Goal: Task Accomplishment & Management: Manage account settings

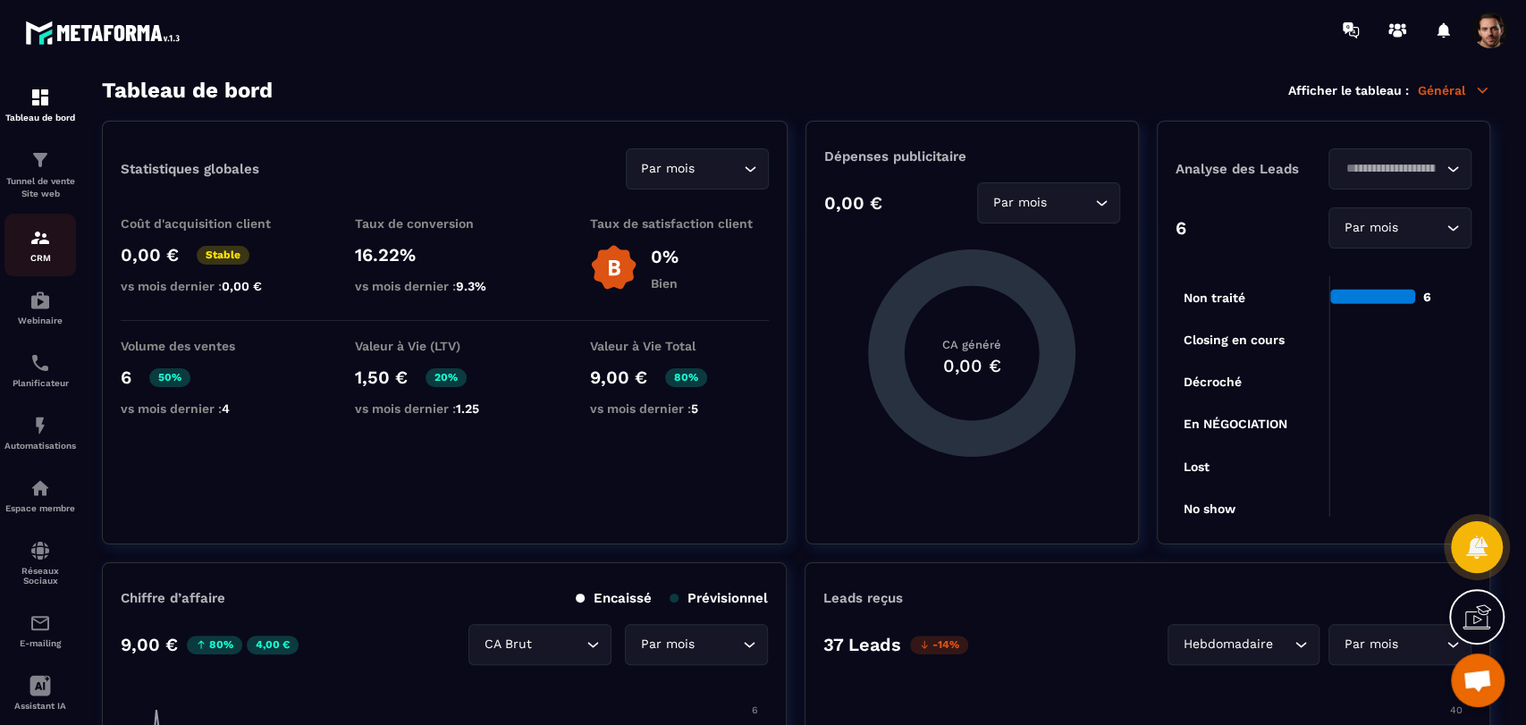
click at [34, 245] on img at bounding box center [39, 237] width 21 height 21
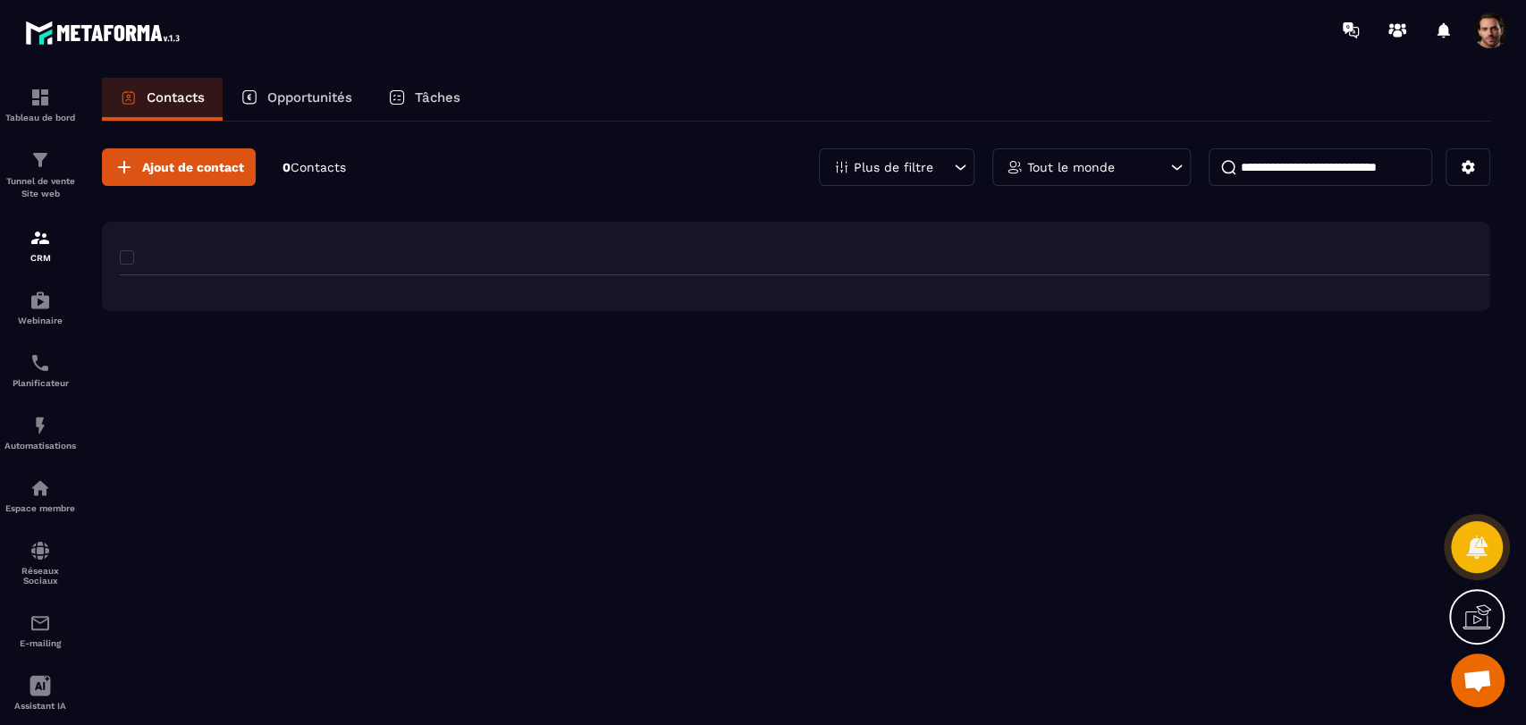
click at [34, 245] on img at bounding box center [39, 237] width 21 height 21
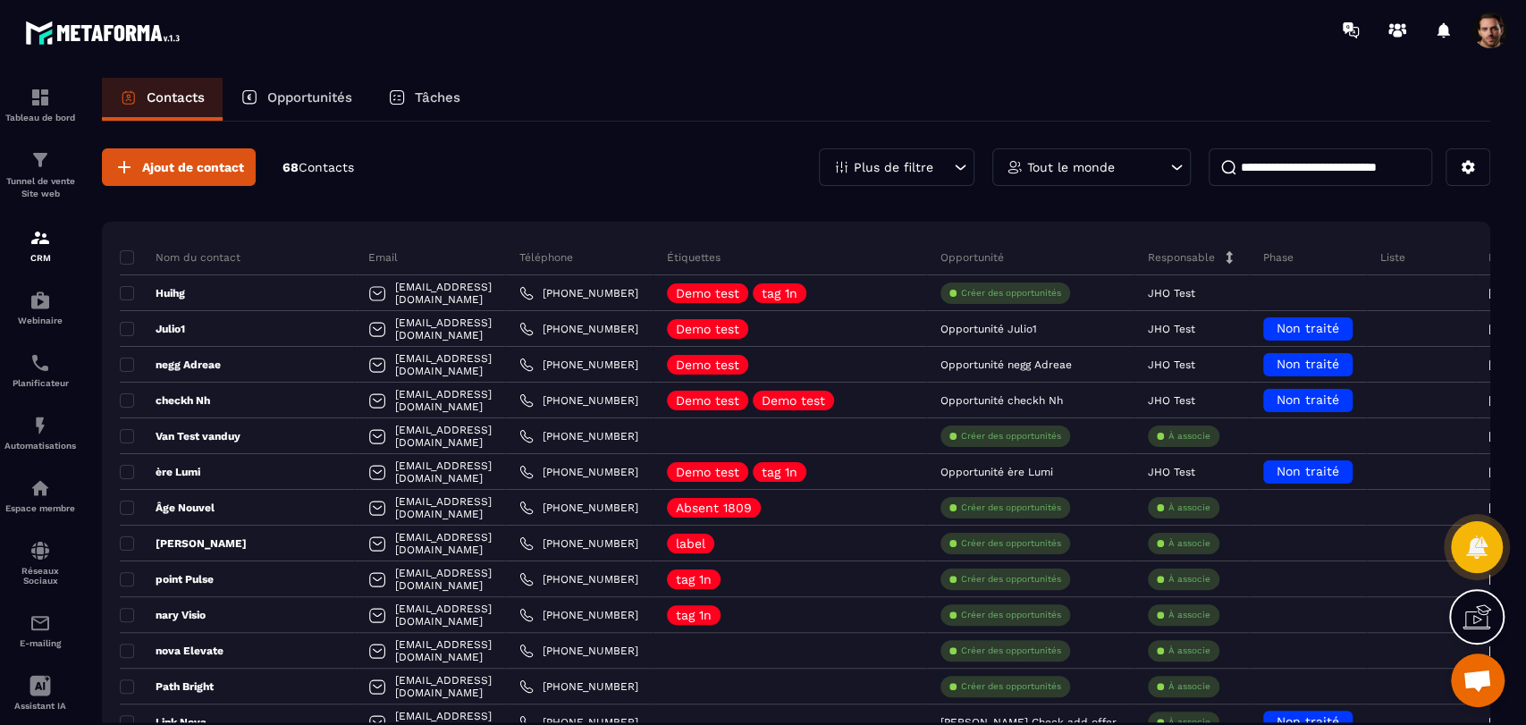
click at [1348, 169] on input at bounding box center [1319, 167] width 223 height 38
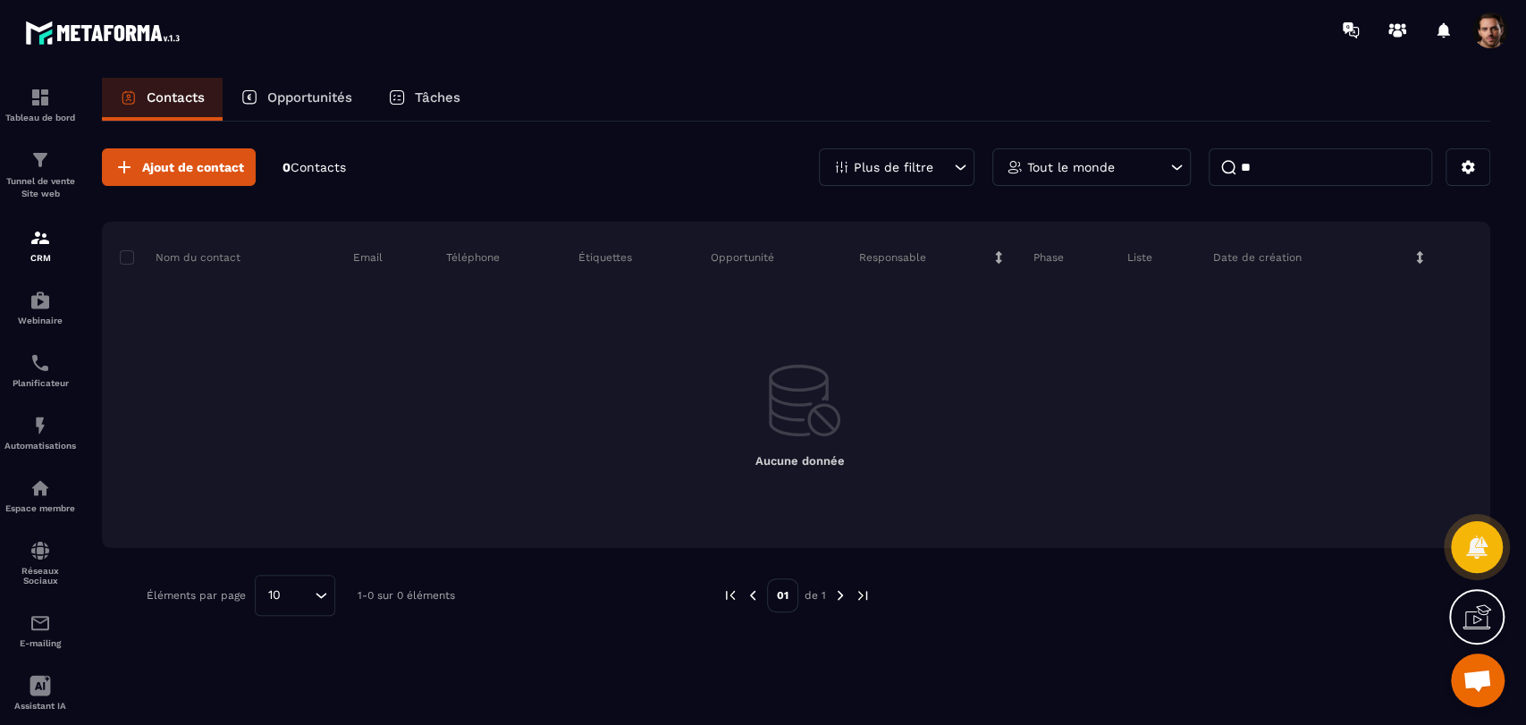
type input "*"
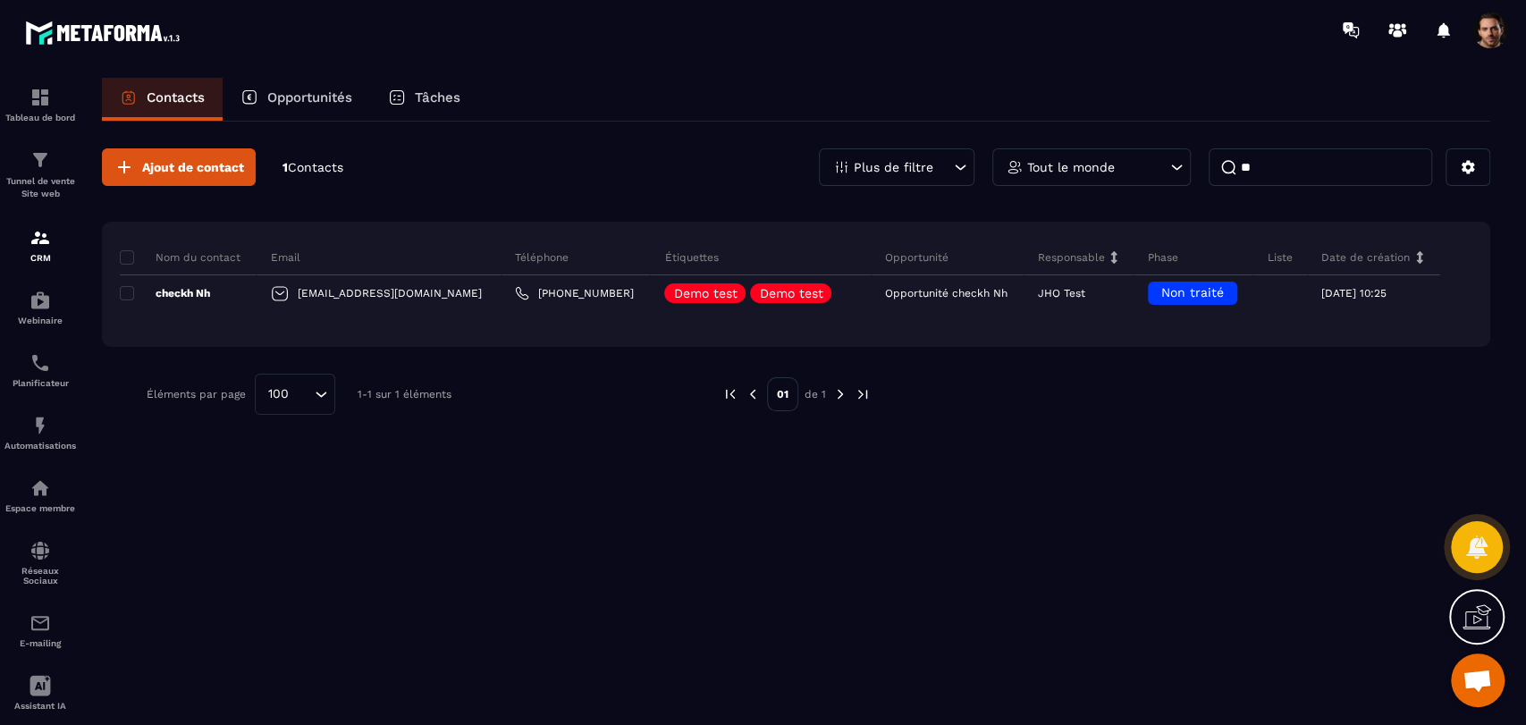
type input "*"
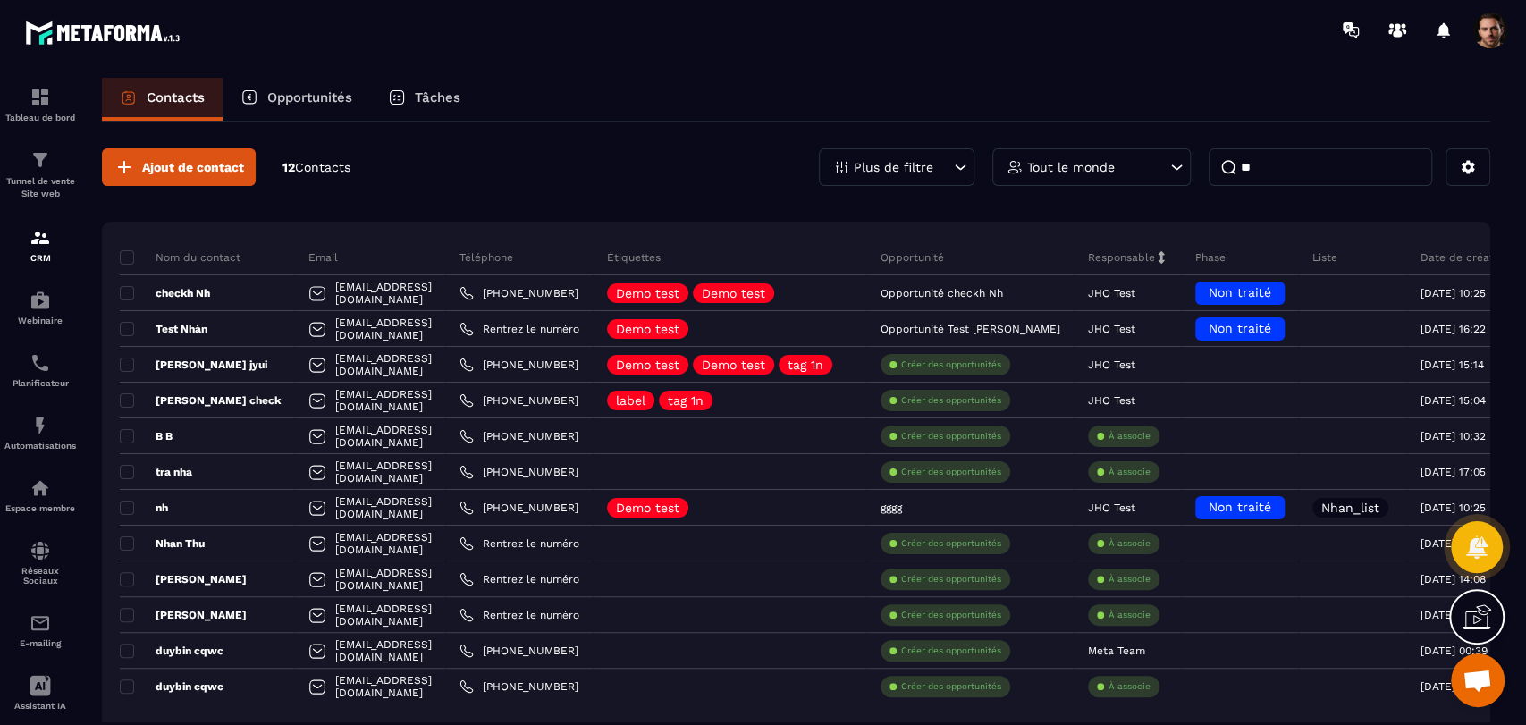
type input "*"
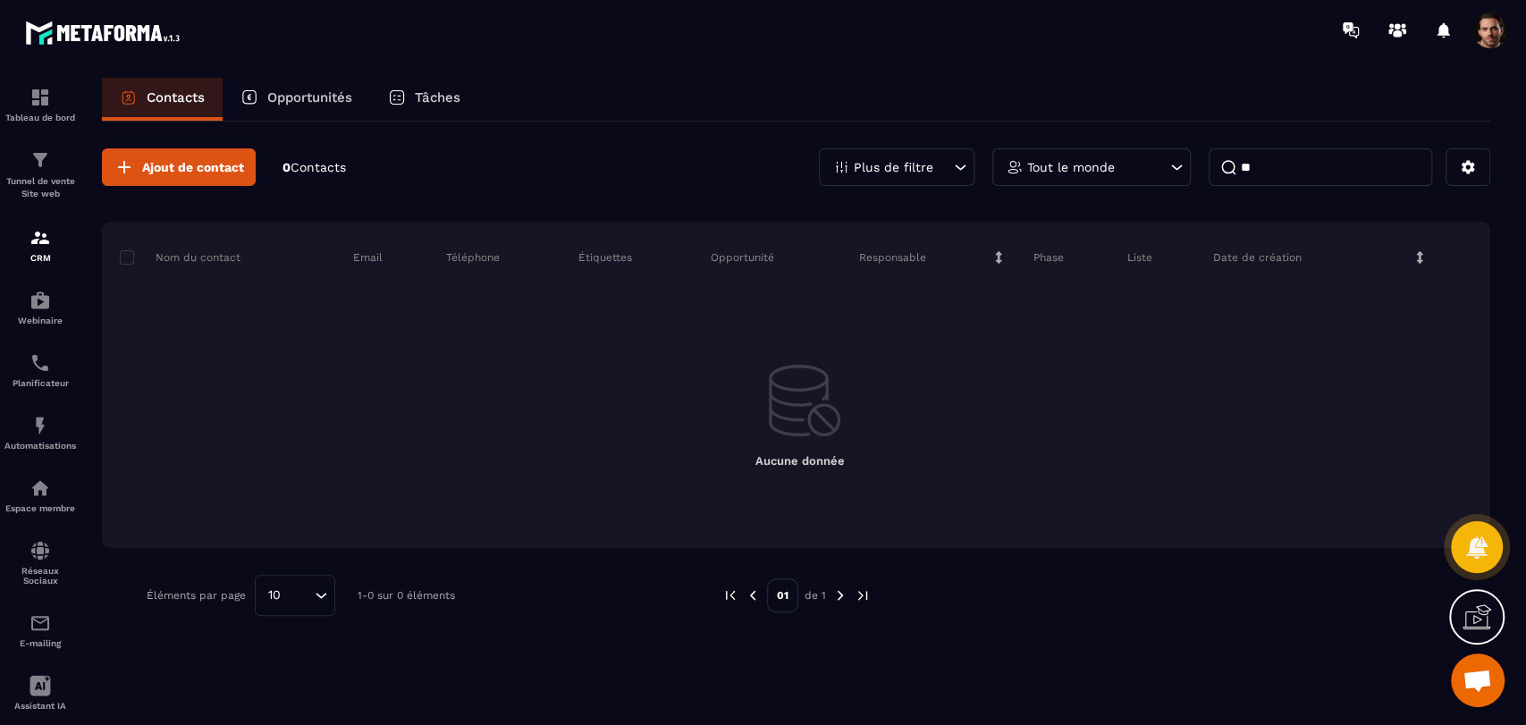
type input "*"
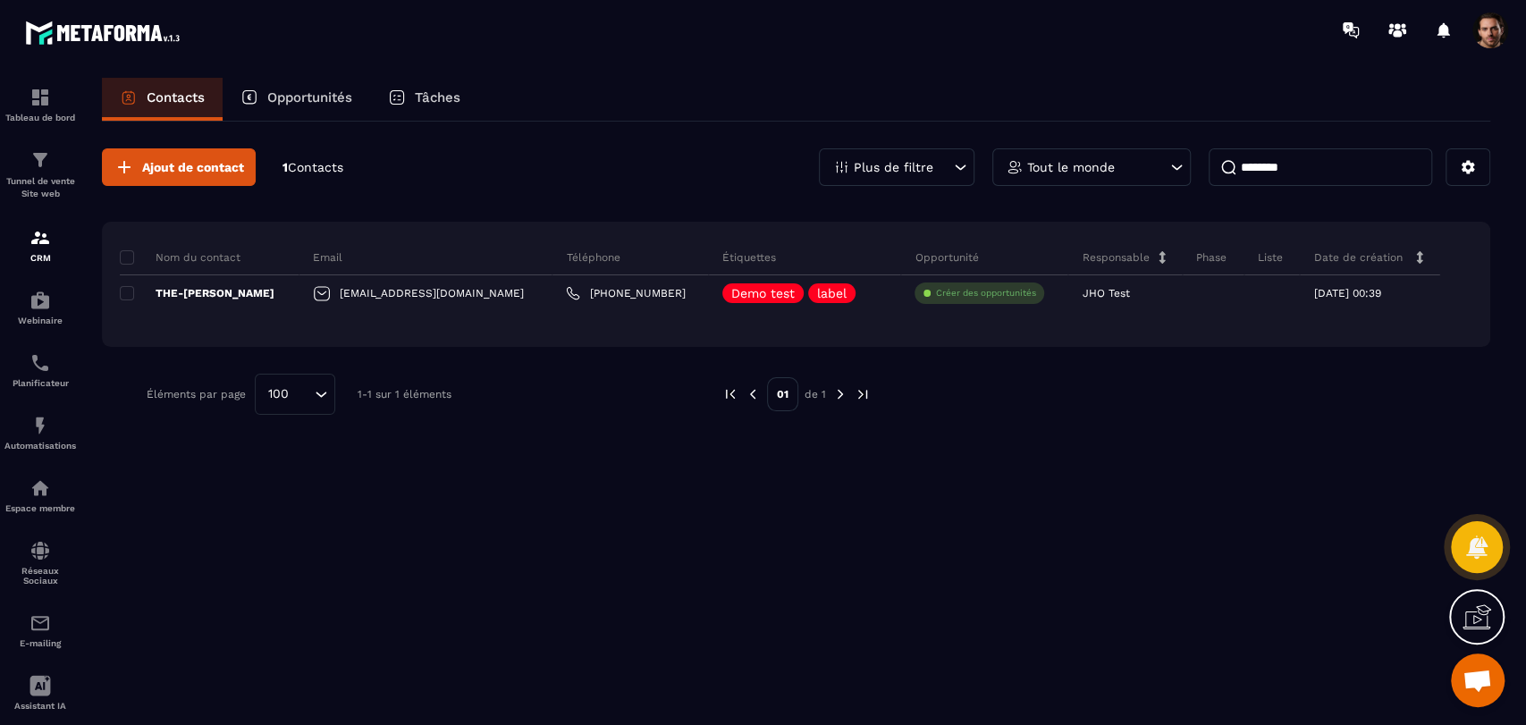
type input "********"
click at [1313, 163] on input "********" at bounding box center [1319, 167] width 223 height 38
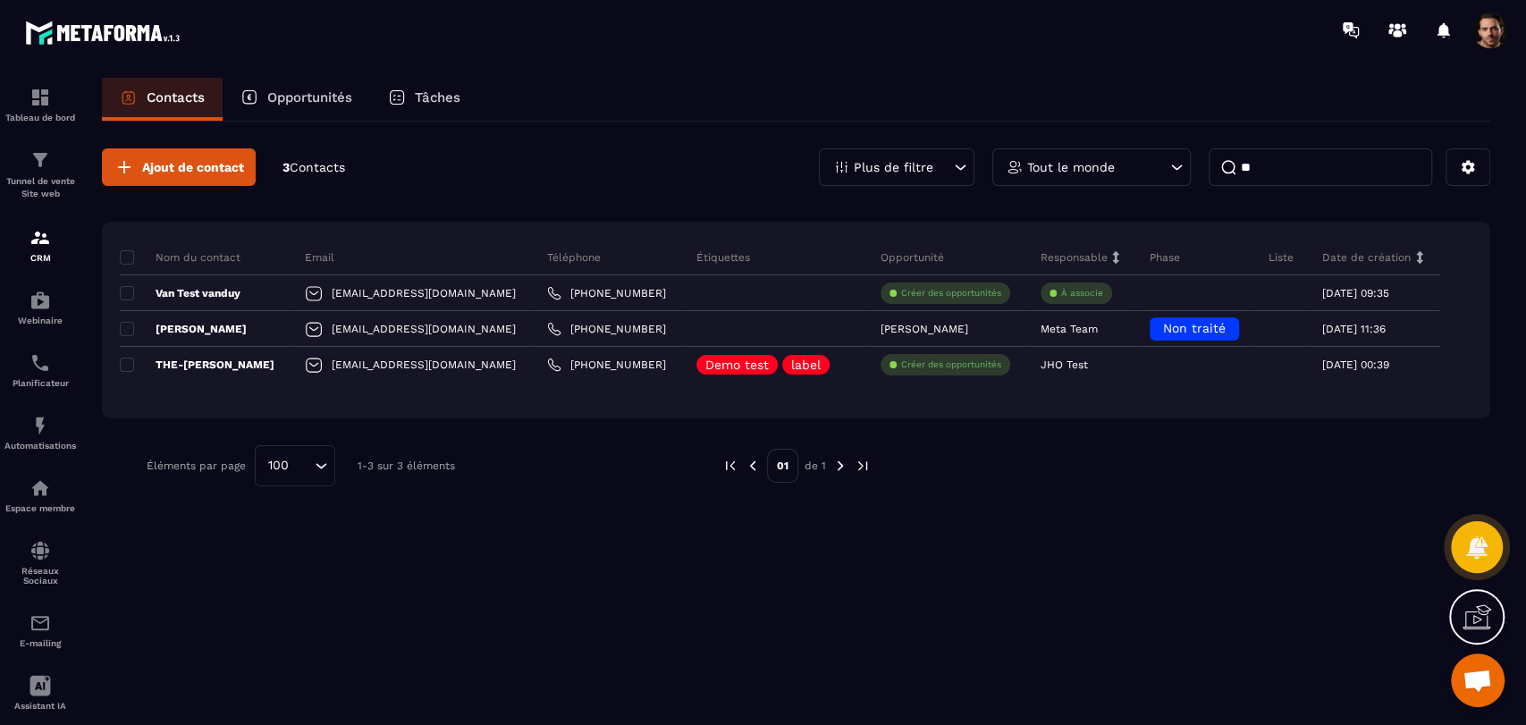
type input "*"
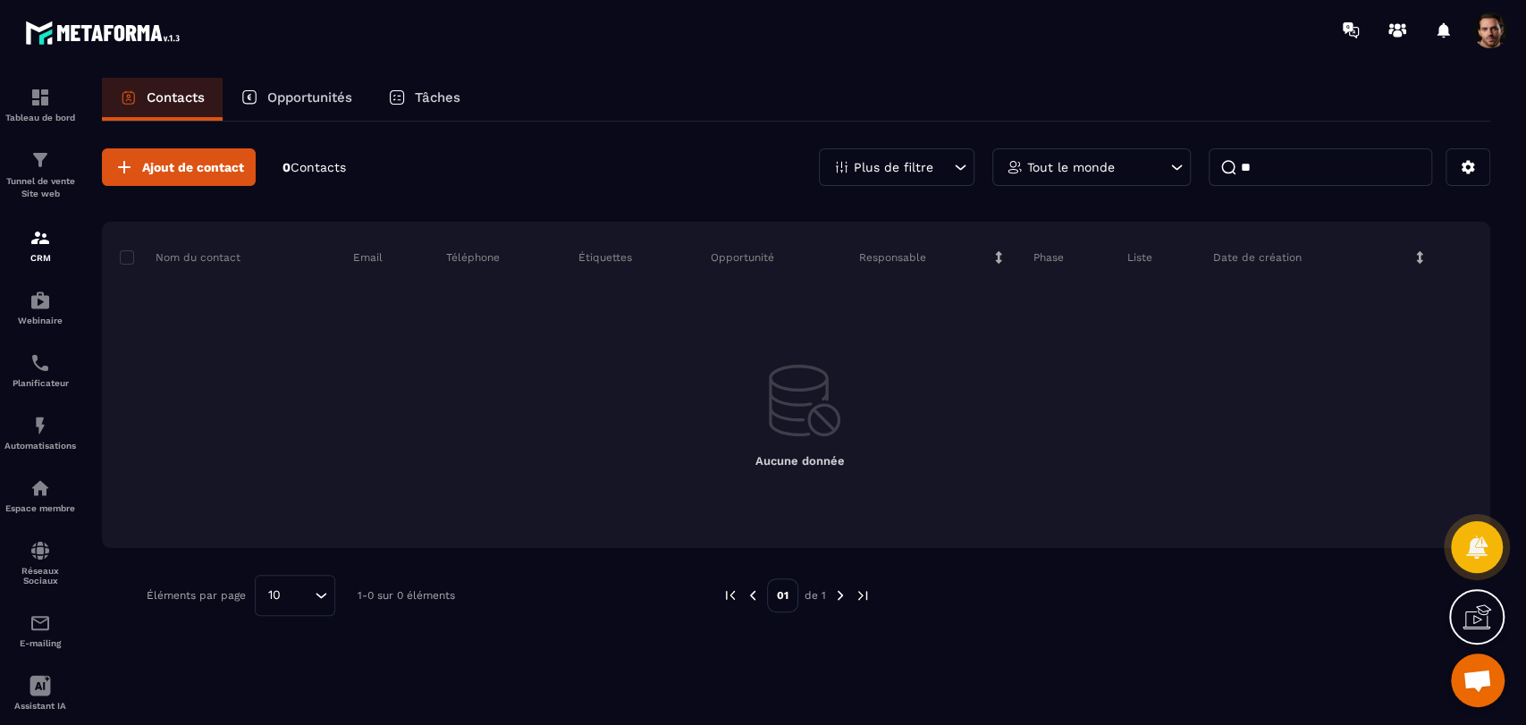
type input "*"
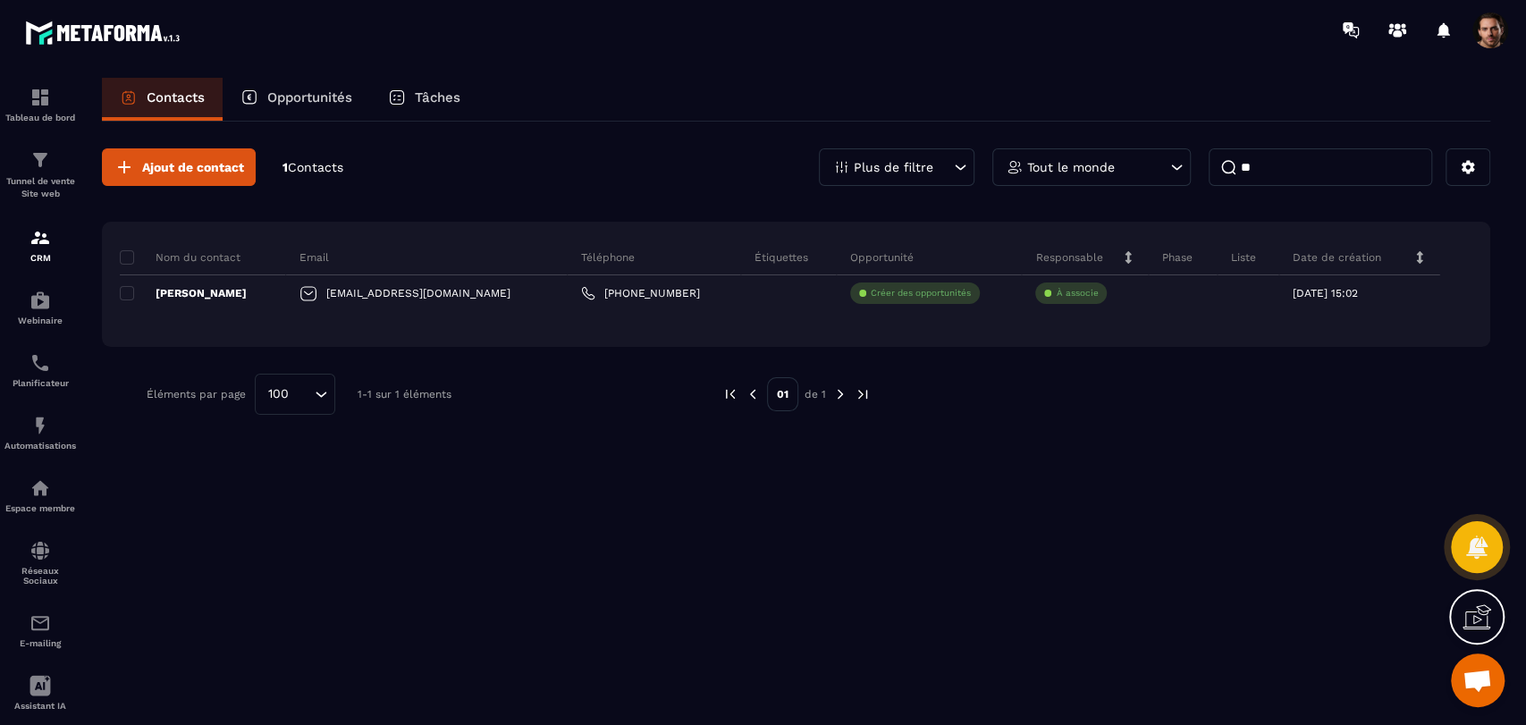
type input "*"
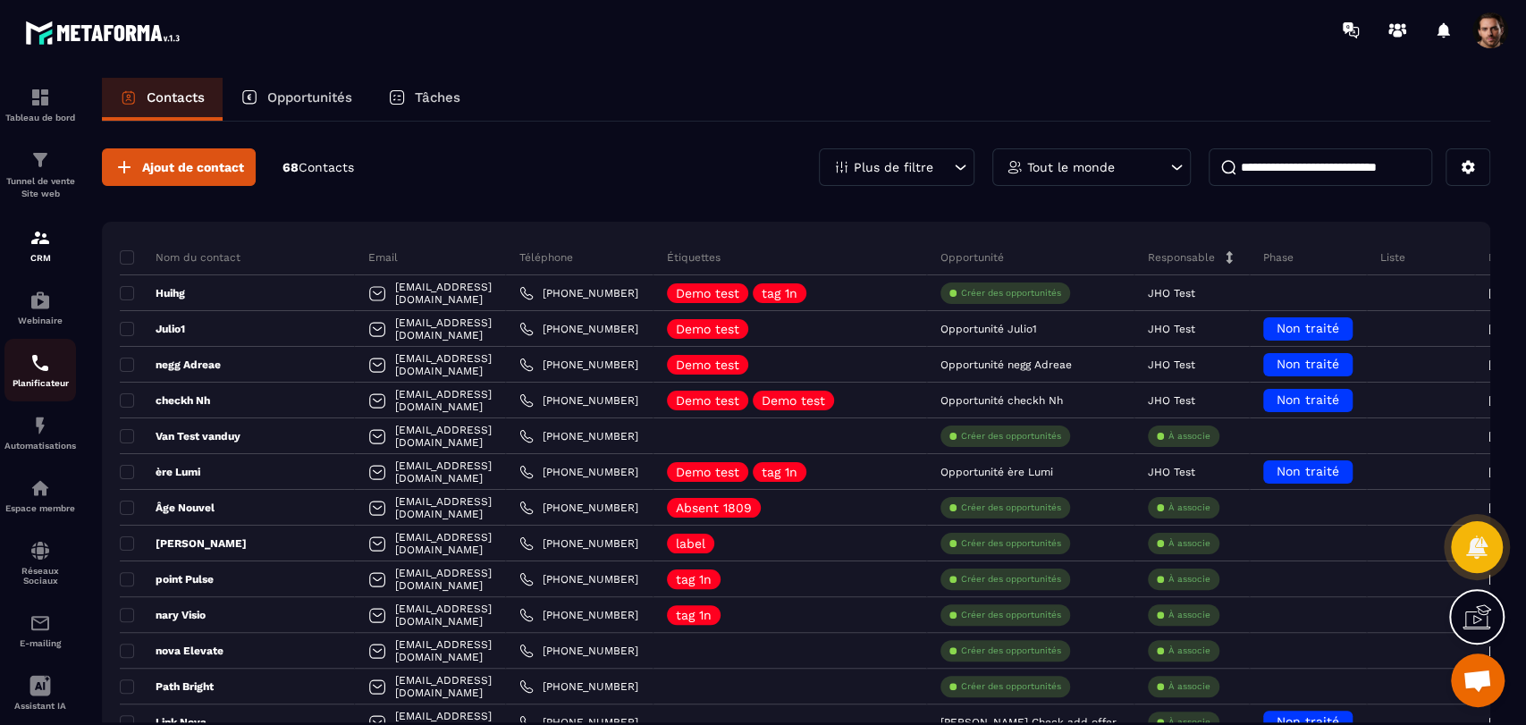
scroll to position [86, 0]
